Goal: Check status: Check status

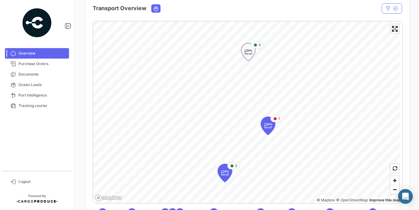
scroll to position [111, 0]
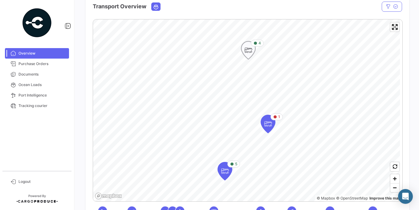
click at [249, 51] on icon "Map marker" at bounding box center [248, 50] width 9 height 13
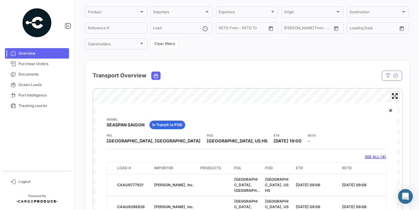
scroll to position [37, 0]
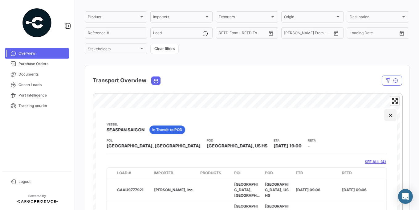
click at [384, 116] on button "×" at bounding box center [390, 115] width 12 height 12
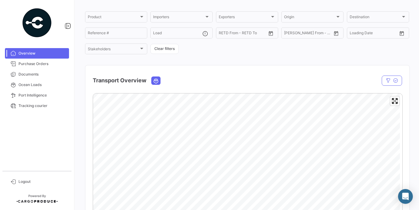
scroll to position [74, 0]
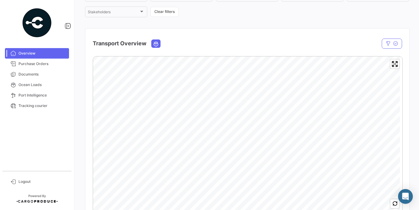
click at [378, 42] on div at bounding box center [355, 43] width 93 height 10
click at [388, 42] on button "button" at bounding box center [392, 43] width 20 height 10
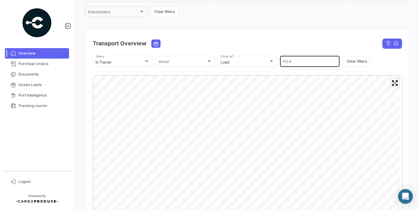
scroll to position [111, 0]
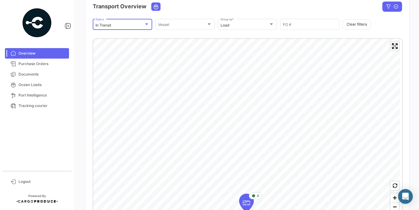
click at [141, 26] on div "In Transit" at bounding box center [119, 25] width 48 height 4
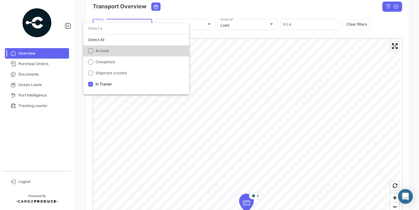
click at [123, 52] on span "Arrived" at bounding box center [138, 51] width 86 height 6
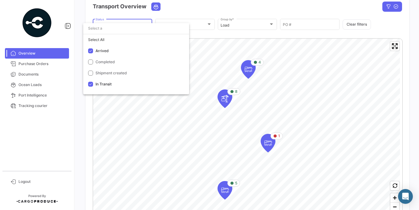
click at [234, 8] on div at bounding box center [209, 105] width 419 height 210
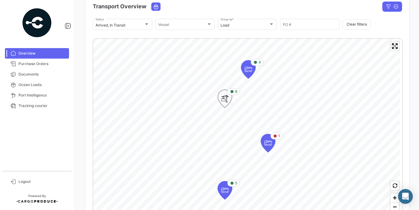
click at [226, 102] on icon "Map marker" at bounding box center [224, 98] width 9 height 13
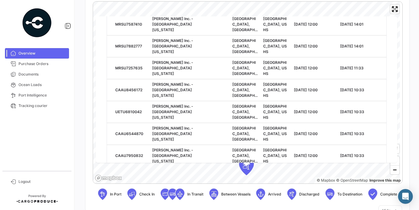
scroll to position [0, 0]
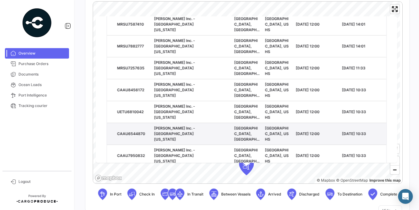
click at [150, 123] on datatable-body-cell "CAAU6544870" at bounding box center [133, 134] width 37 height 22
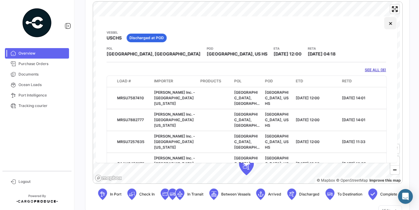
click at [385, 26] on button "×" at bounding box center [390, 23] width 12 height 12
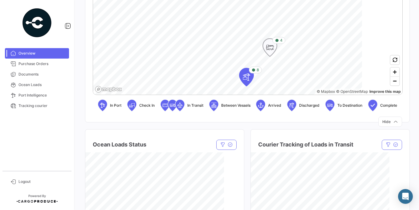
scroll to position [236, 0]
click at [406, 111] on div "What's new? 0 [PERSON_NAME] Overview Product Product Importers Importers Export…" at bounding box center [247, 105] width 344 height 210
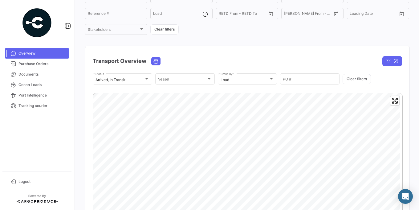
scroll to position [52, 0]
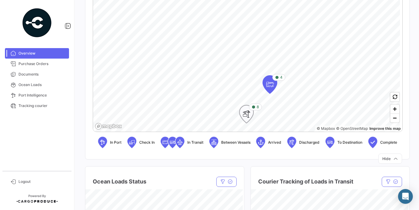
click at [247, 118] on icon "Map marker" at bounding box center [246, 113] width 9 height 13
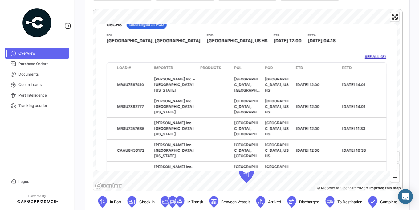
scroll to position [0, 0]
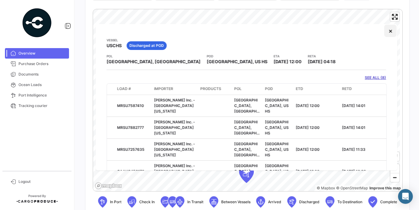
click at [384, 32] on button "×" at bounding box center [390, 31] width 12 height 12
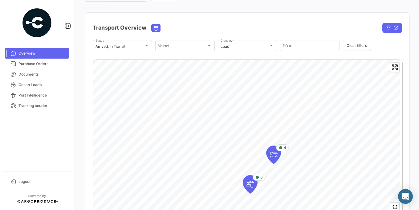
scroll to position [101, 0]
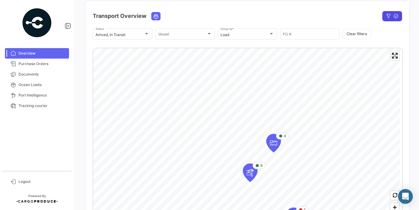
click at [386, 18] on icon "button" at bounding box center [388, 16] width 5 height 5
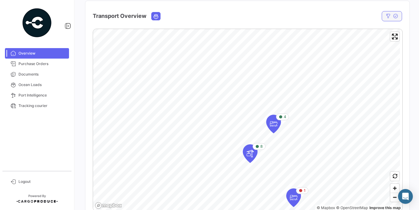
click at [386, 18] on icon "button" at bounding box center [388, 16] width 5 height 5
